Goal: Task Accomplishment & Management: Manage account settings

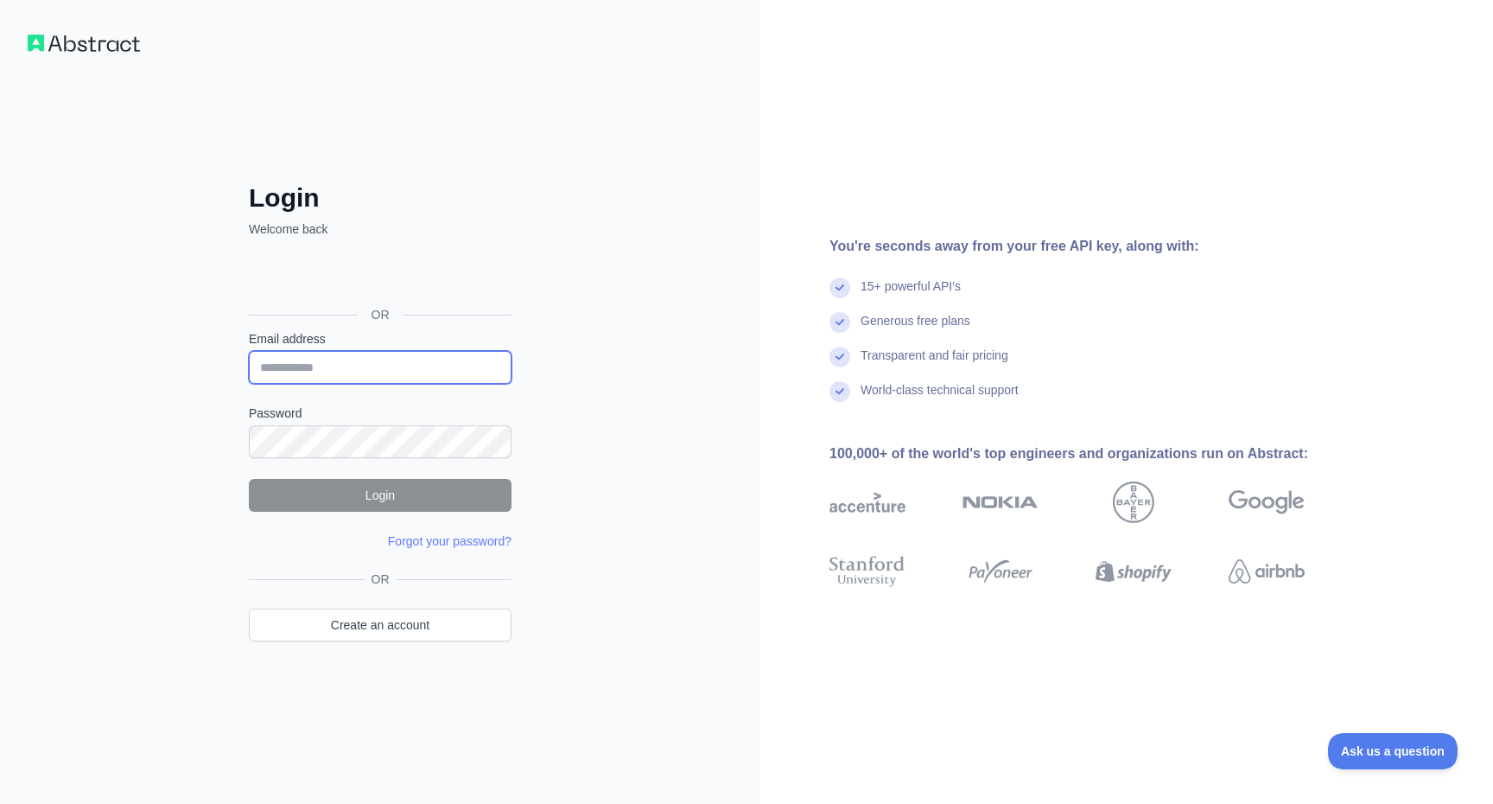
click at [446, 353] on input "Email address" at bounding box center [380, 367] width 263 height 33
click at [423, 363] on input "Email address" at bounding box center [380, 367] width 263 height 33
click at [384, 363] on input "Email address" at bounding box center [380, 367] width 263 height 33
type input "**********"
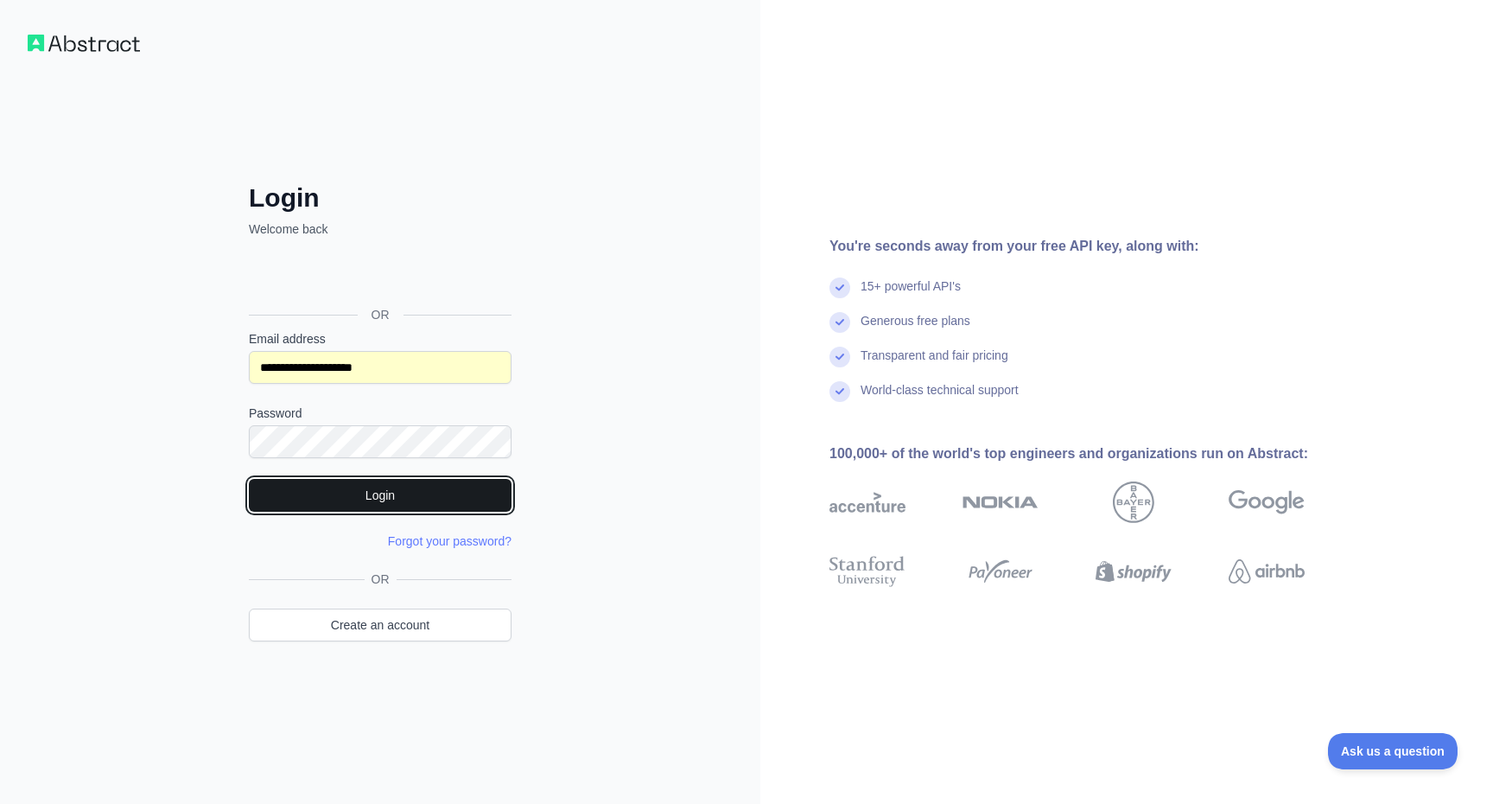
click at [382, 500] on button "Login" at bounding box center [380, 495] width 263 height 33
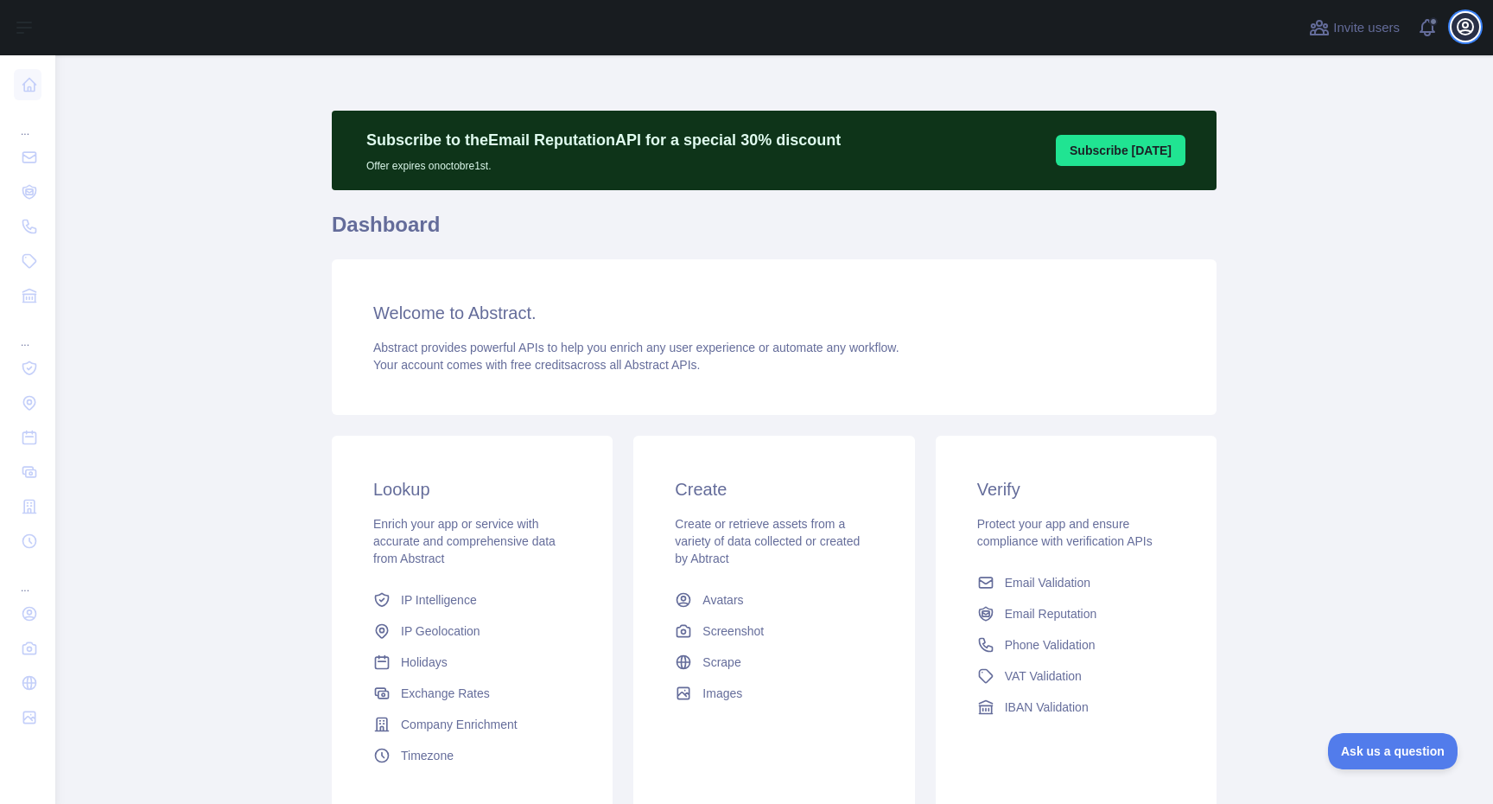
click at [1465, 23] on icon "button" at bounding box center [1465, 26] width 21 height 21
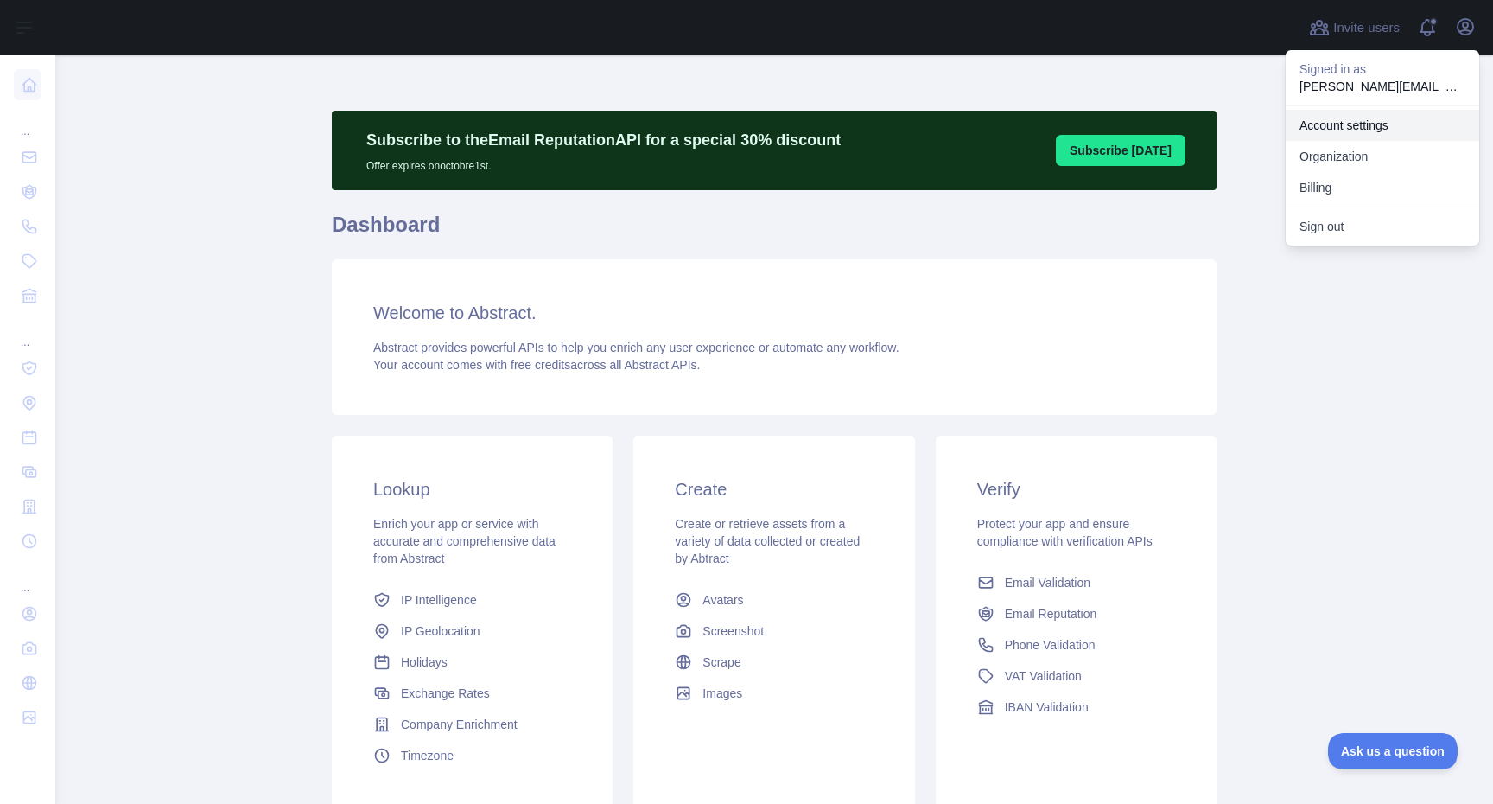
click at [1378, 125] on link "Account settings" at bounding box center [1383, 125] width 194 height 31
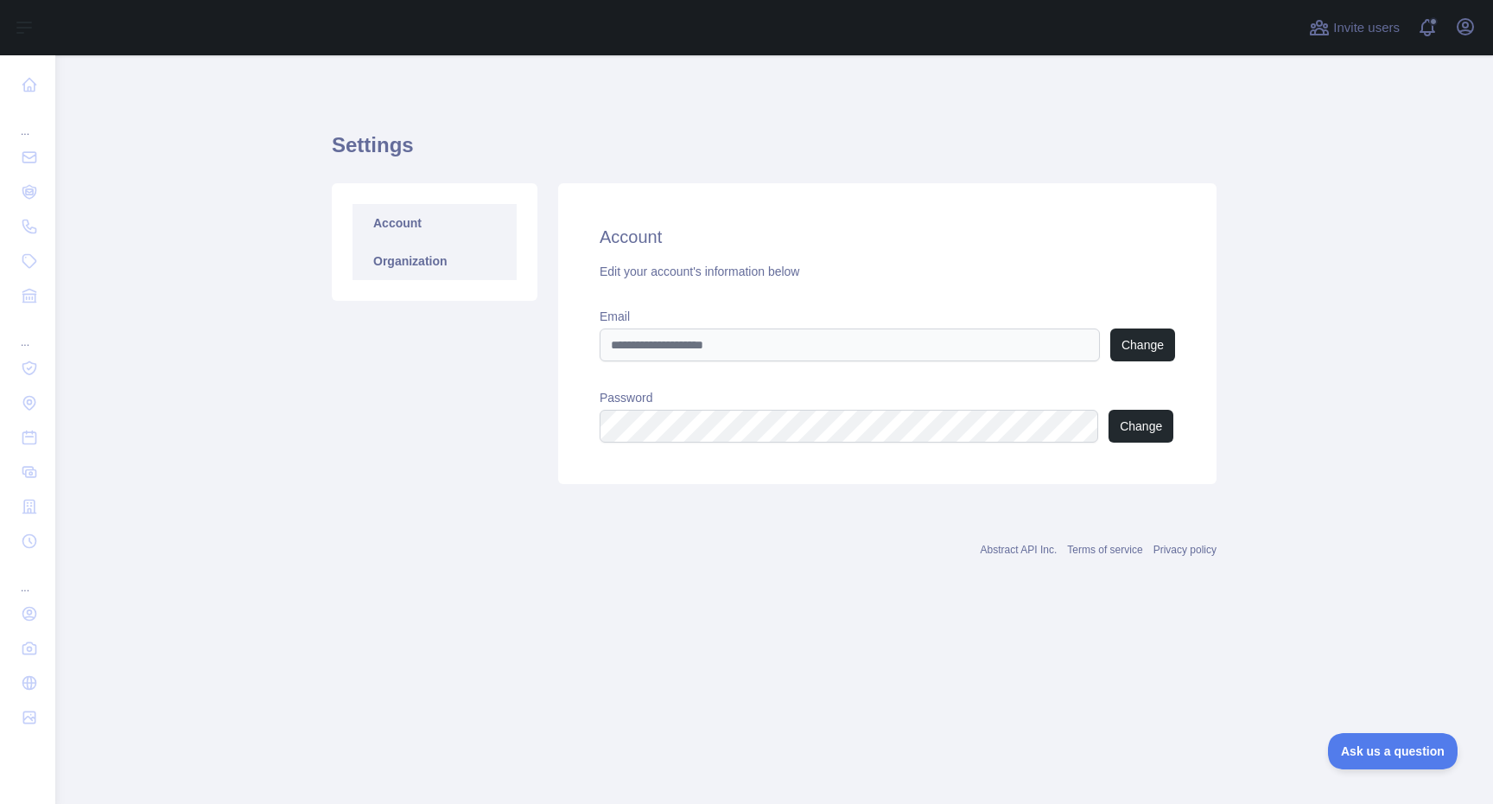
click at [439, 251] on link "Organization" at bounding box center [435, 261] width 164 height 38
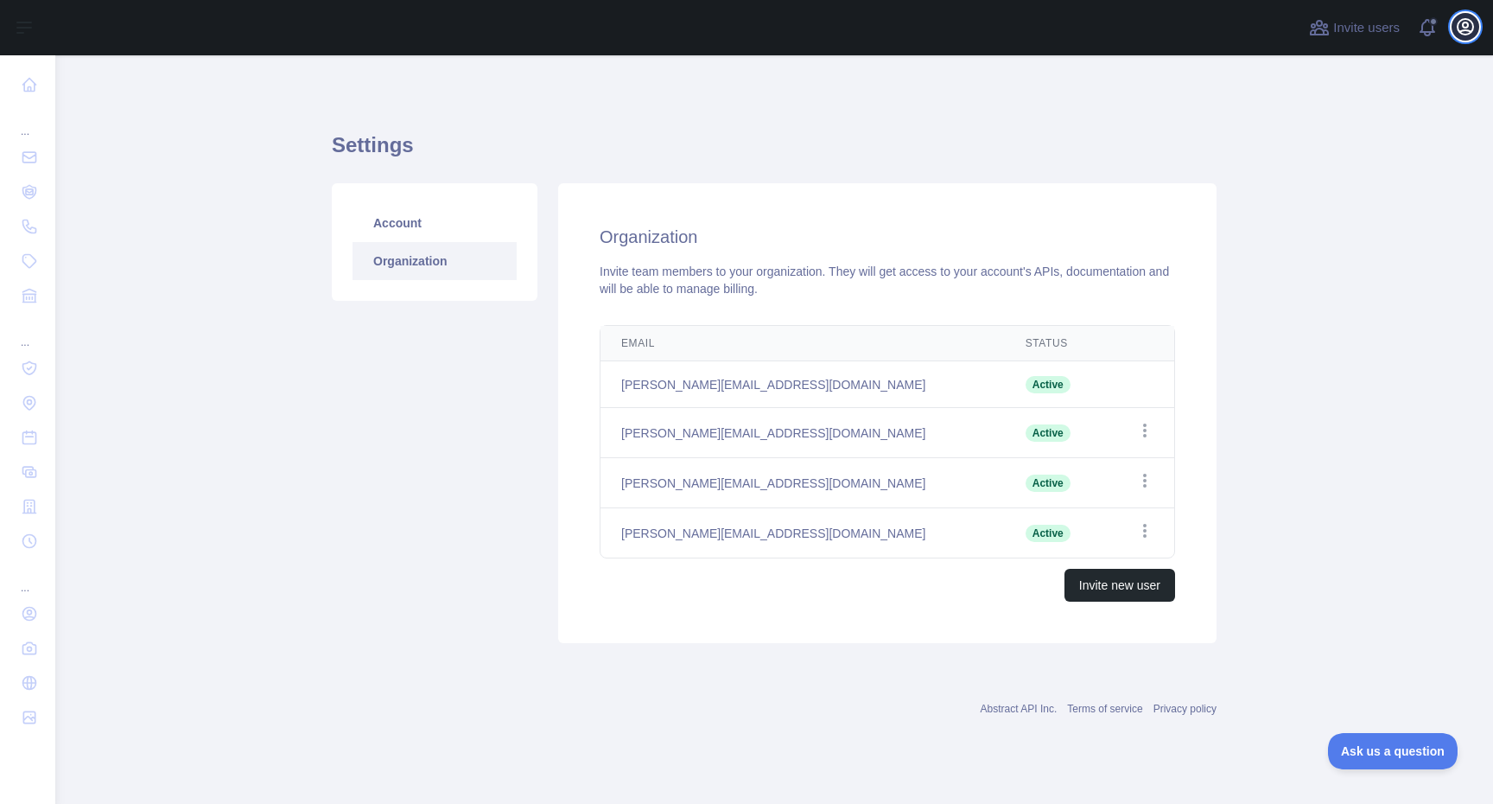
click at [1471, 29] on icon "button" at bounding box center [1465, 26] width 21 height 21
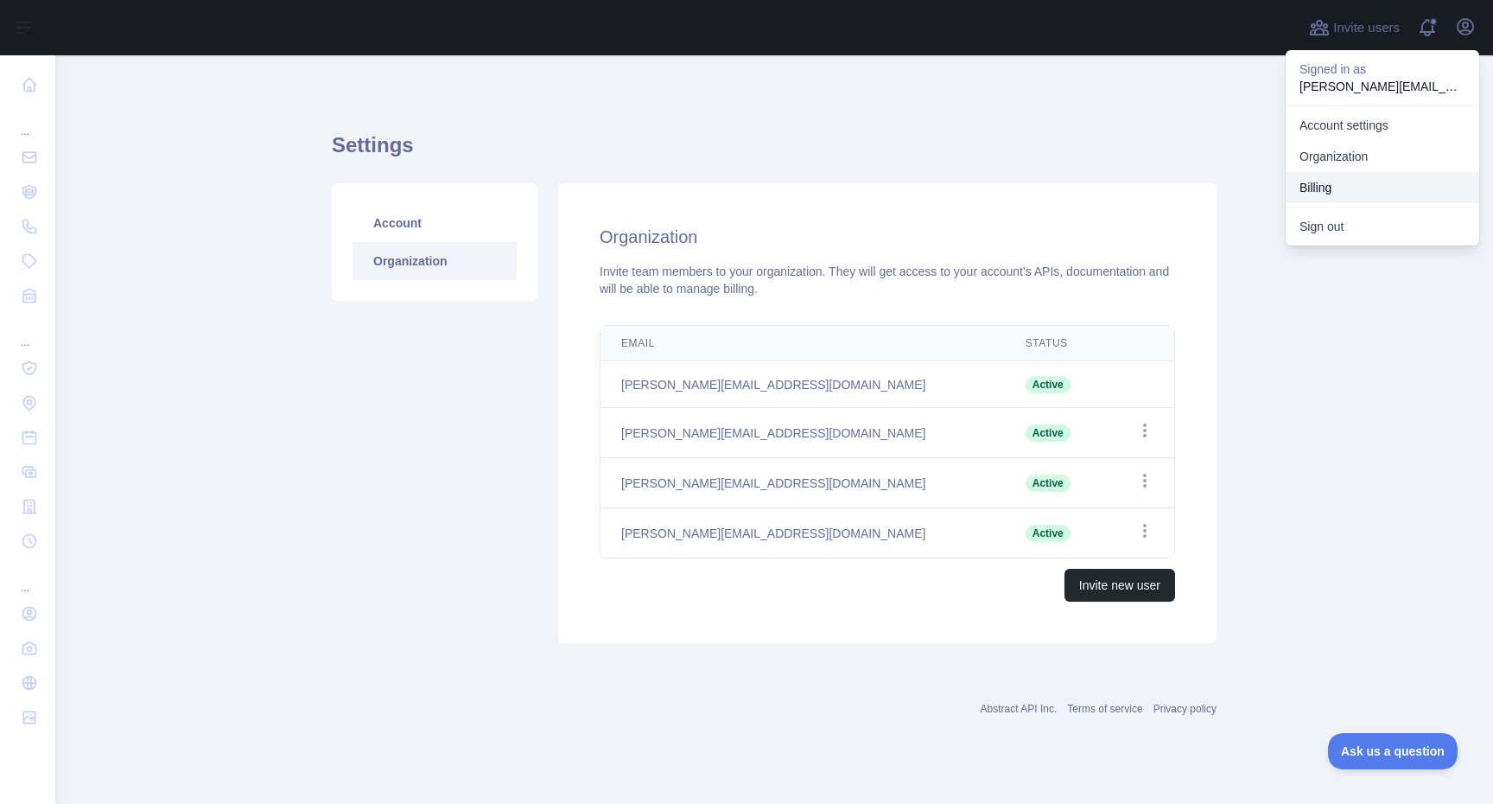
click at [1348, 184] on button "Billing" at bounding box center [1383, 187] width 194 height 31
